Goal: Information Seeking & Learning: Understand process/instructions

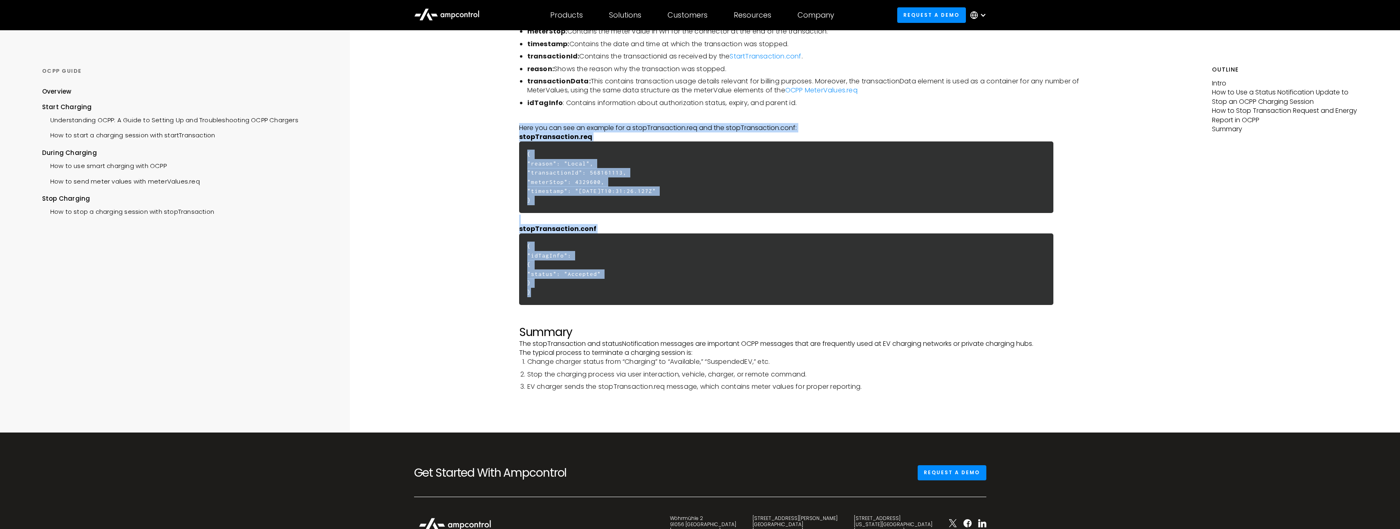
click at [658, 184] on h6 "{ "reason": "Local", "transactionId": 568161113, "meterStop": 4329600, "timesta…" at bounding box center [786, 177] width 535 height 72
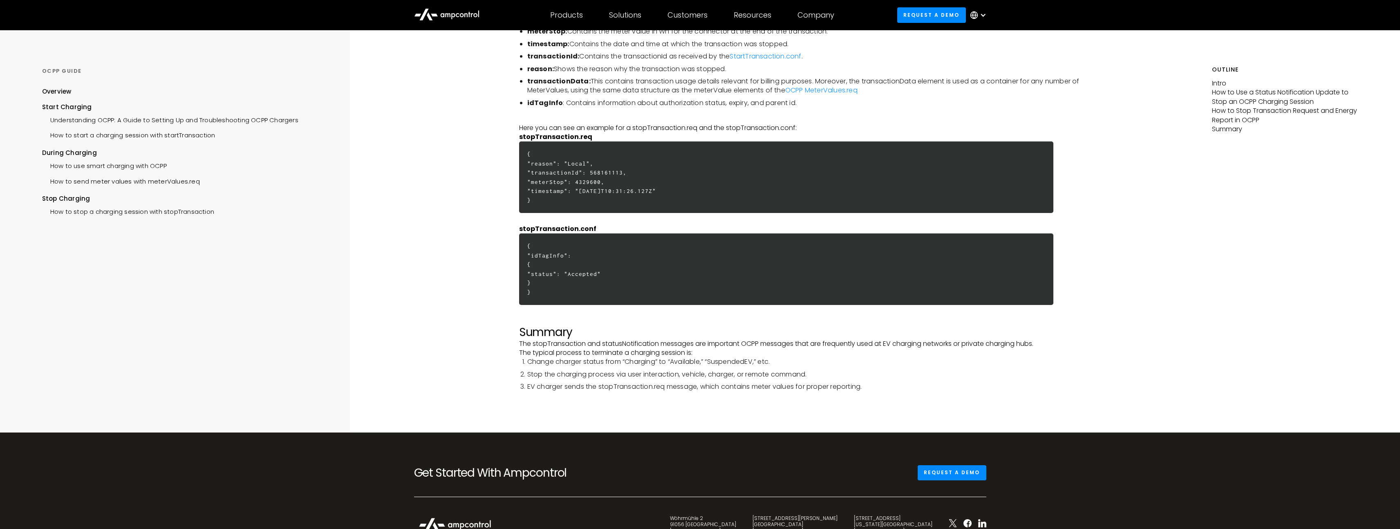
scroll to position [1910, 0]
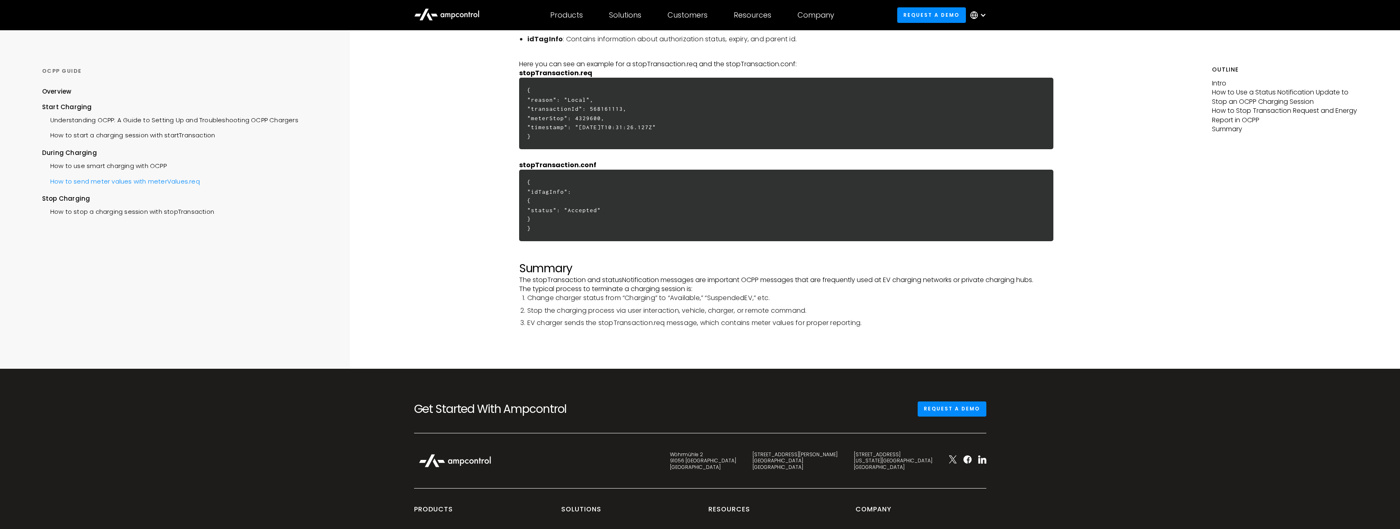
click at [135, 183] on div "How to send meter values with meterValues.req" at bounding box center [121, 180] width 158 height 15
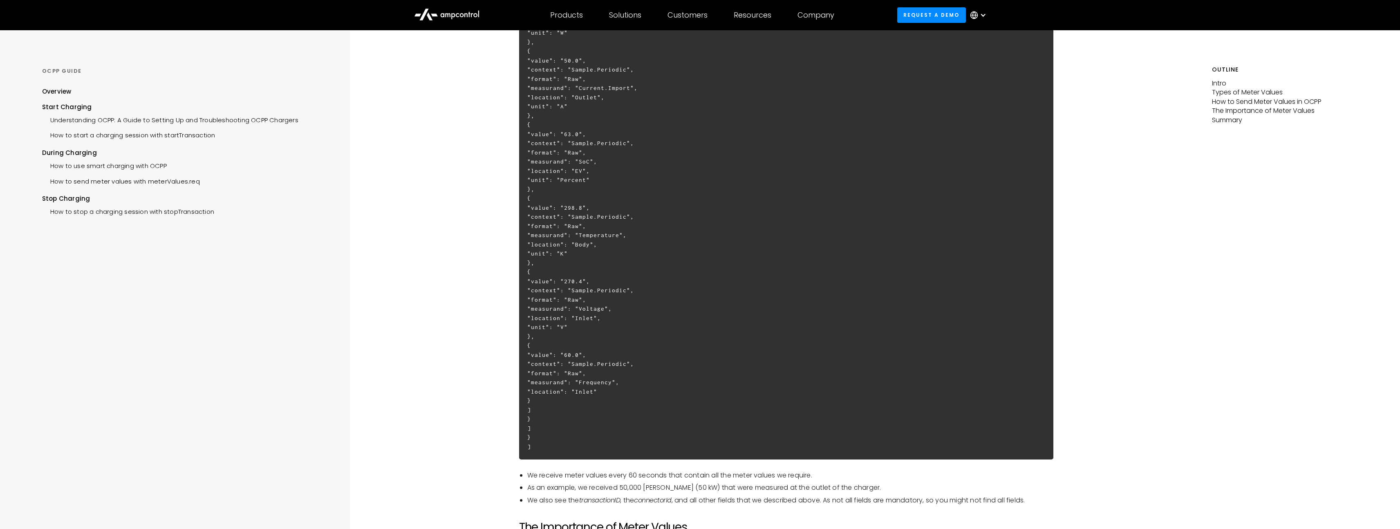
scroll to position [1901, 0]
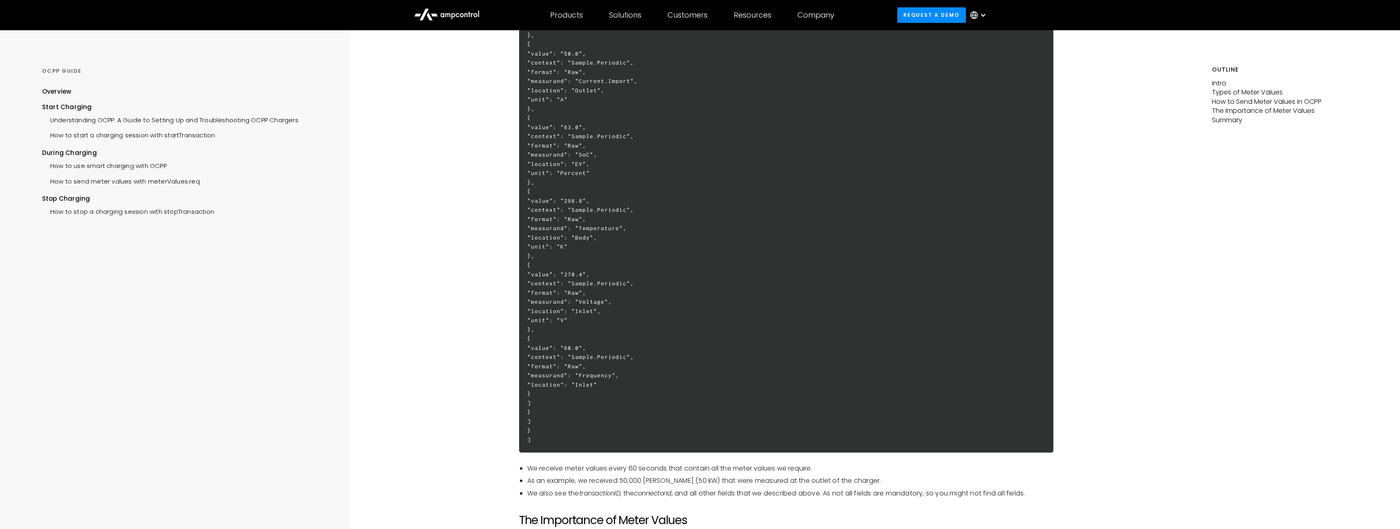
drag, startPoint x: 554, startPoint y: 108, endPoint x: 575, endPoint y: 417, distance: 310.6
click at [566, 449] on h6 "[ 2, "16f0c9fed9ce254b", "MeterValues", { "connectorId": 1, "transactionId": 13…" at bounding box center [786, 118] width 535 height 670
copy h6 "[ 0, "42l2i6dol0si996a", "ConseCtetur", { "adipiscinGe": 3, "seddoeiusmoDt": 84…"
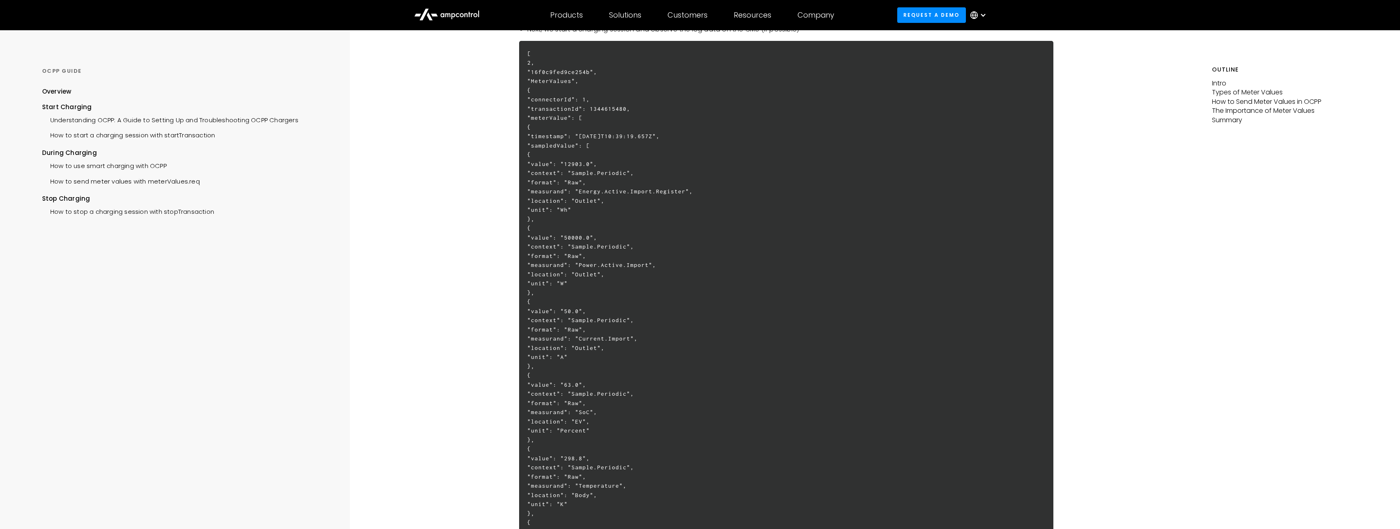
scroll to position [1536, 0]
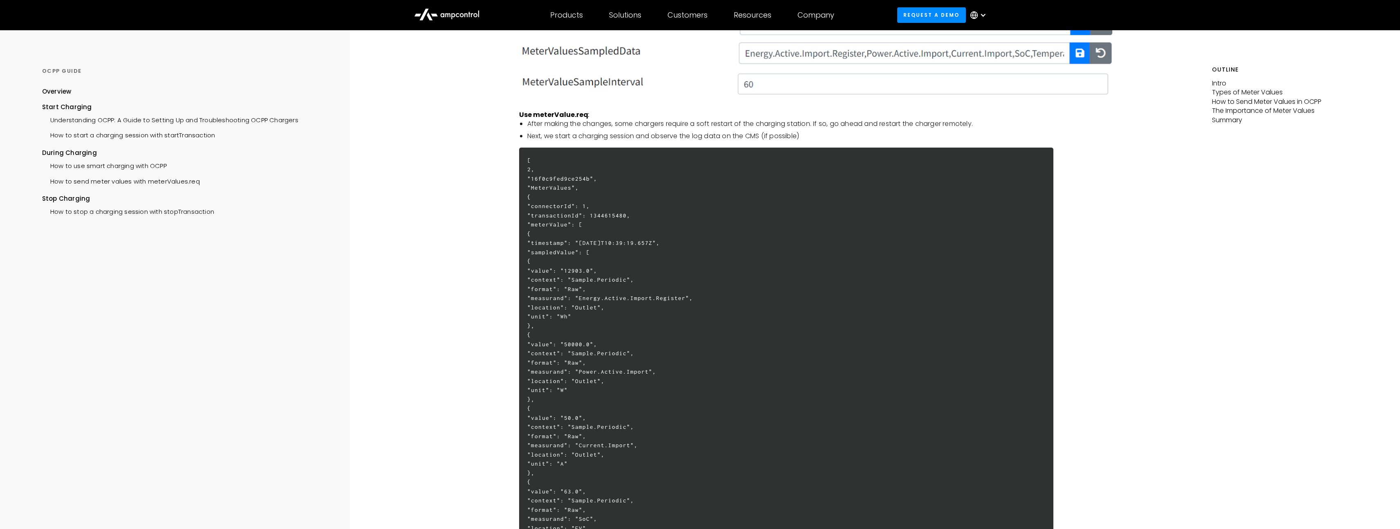
click at [643, 258] on h6 "[ 2, "16f0c9fed9ce254b", "MeterValues", { "connectorId": 1, "transactionId": 13…" at bounding box center [786, 483] width 535 height 670
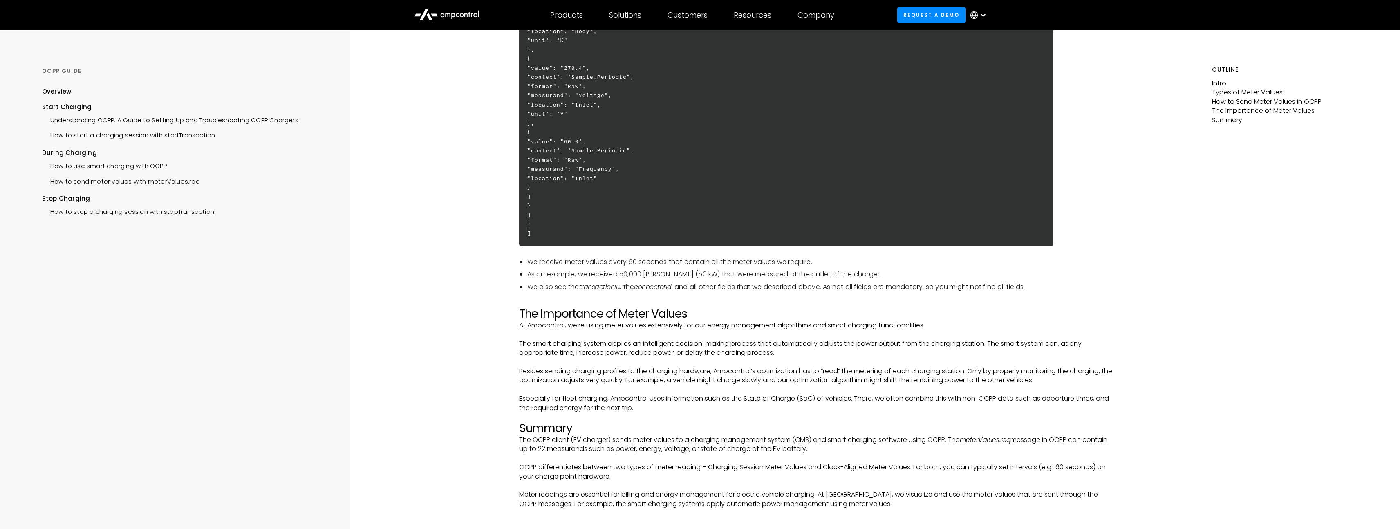
scroll to position [2104, 0]
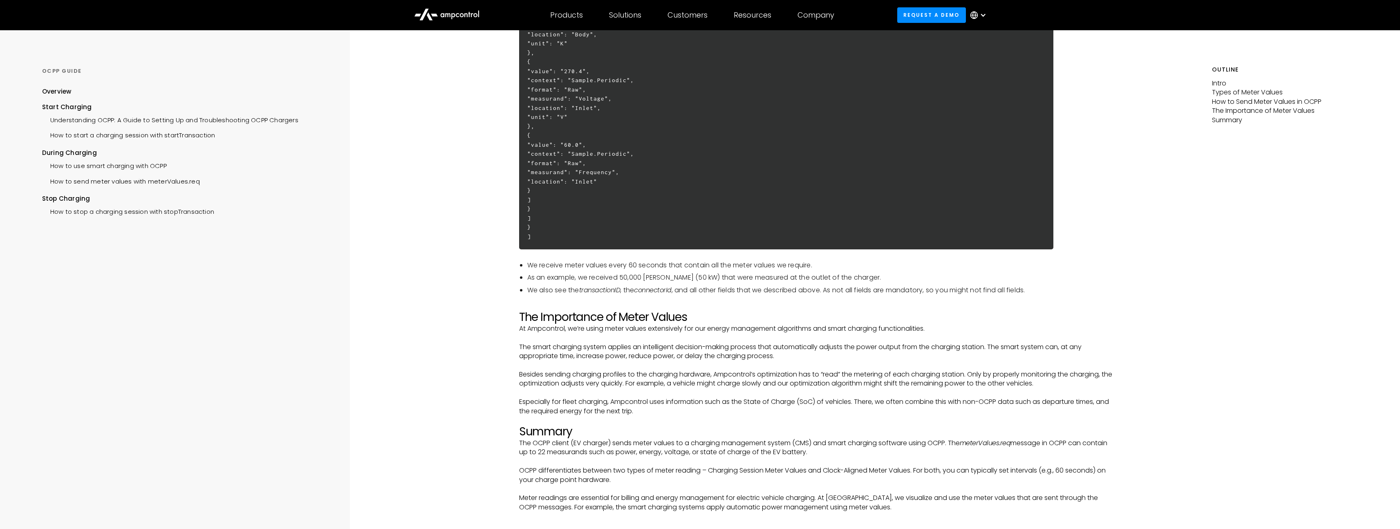
drag, startPoint x: 534, startPoint y: 206, endPoint x: 573, endPoint y: 234, distance: 47.8
copy h6 "{ "loremipsuMd": 3, "sitametconsEc": 2503009761, "adipiScing": [ { "elitseddo":…"
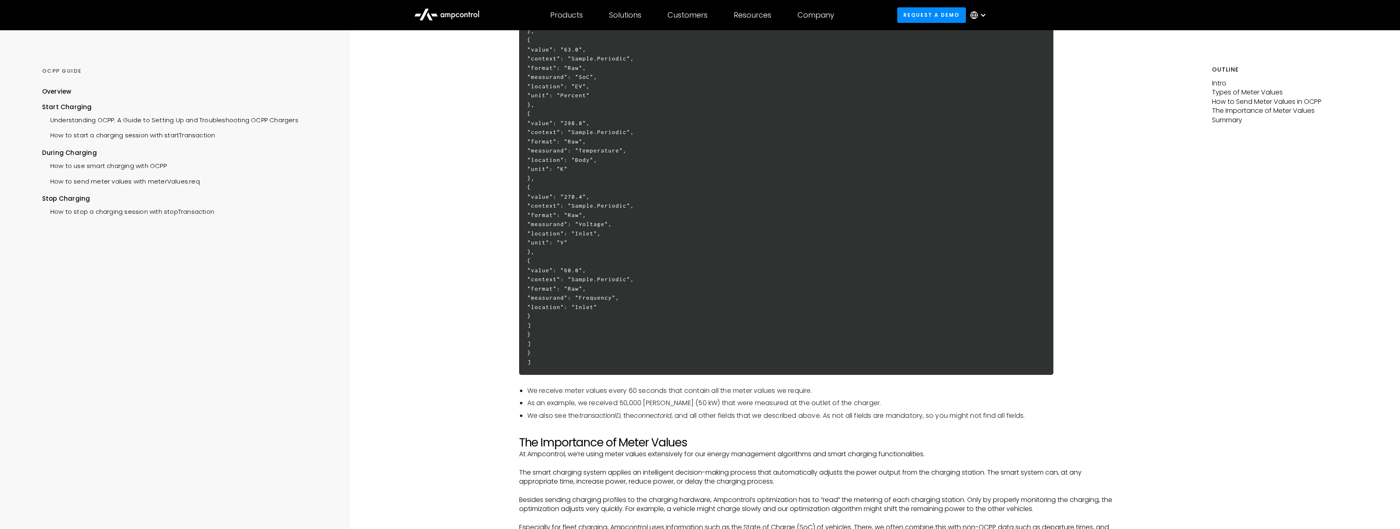
scroll to position [2530, 0]
